Goal: Task Accomplishment & Management: Manage account settings

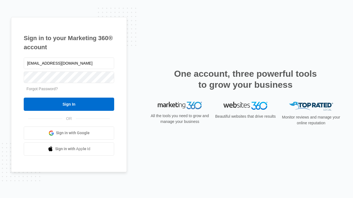
type input "dankie614@gmail.com"
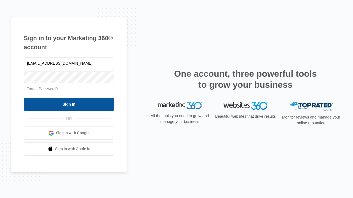
click at [69, 104] on input "Sign In" at bounding box center [69, 104] width 90 height 13
